Goal: Task Accomplishment & Management: Use online tool/utility

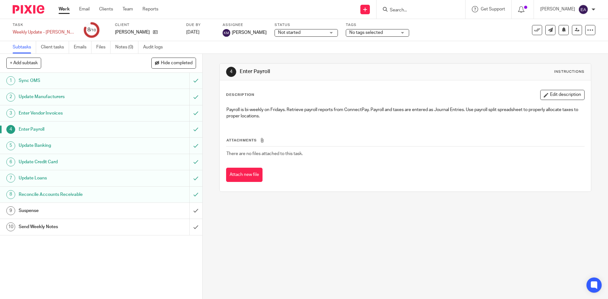
click at [424, 4] on div at bounding box center [420, 9] width 89 height 19
click at [413, 8] on input "Search" at bounding box center [417, 11] width 57 height 6
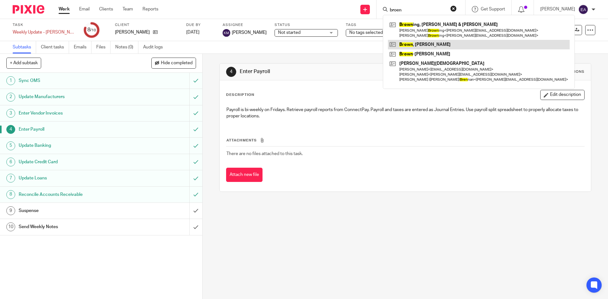
type input "broen"
click at [419, 44] on link at bounding box center [479, 44] width 182 height 9
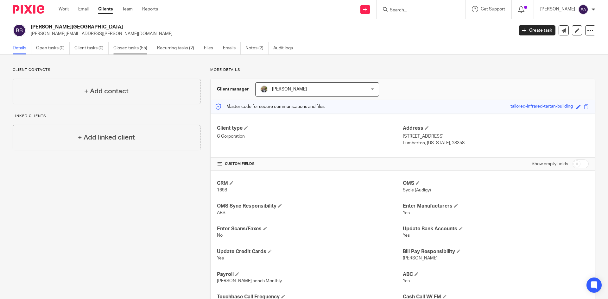
click at [135, 49] on link "Closed tasks (55)" at bounding box center [132, 48] width 39 height 12
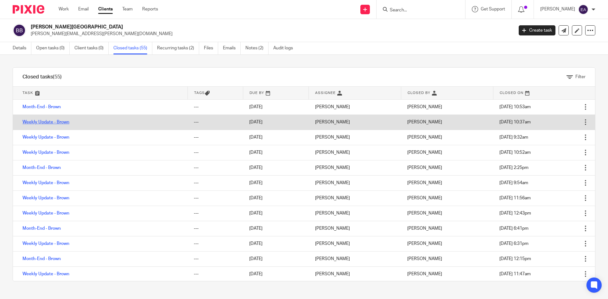
click at [51, 122] on link "Weekly Update - Brown" at bounding box center [45, 122] width 47 height 4
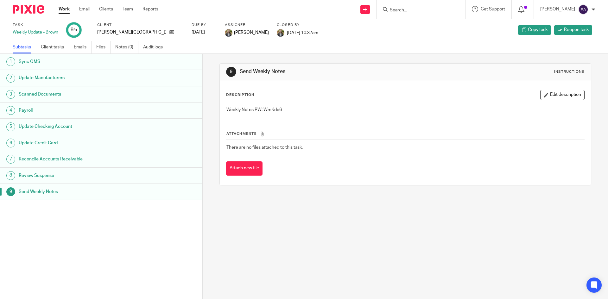
click at [41, 113] on h1 "Payroll" at bounding box center [78, 110] width 118 height 9
click at [42, 191] on h1 "Send Weekly Notes" at bounding box center [78, 191] width 118 height 9
drag, startPoint x: 282, startPoint y: 109, endPoint x: 262, endPoint y: 109, distance: 20.3
click at [262, 109] on p "Weekly Notes PW: WmKde6" at bounding box center [404, 110] width 357 height 6
copy p "WmKde6"
